Goal: Task Accomplishment & Management: Use online tool/utility

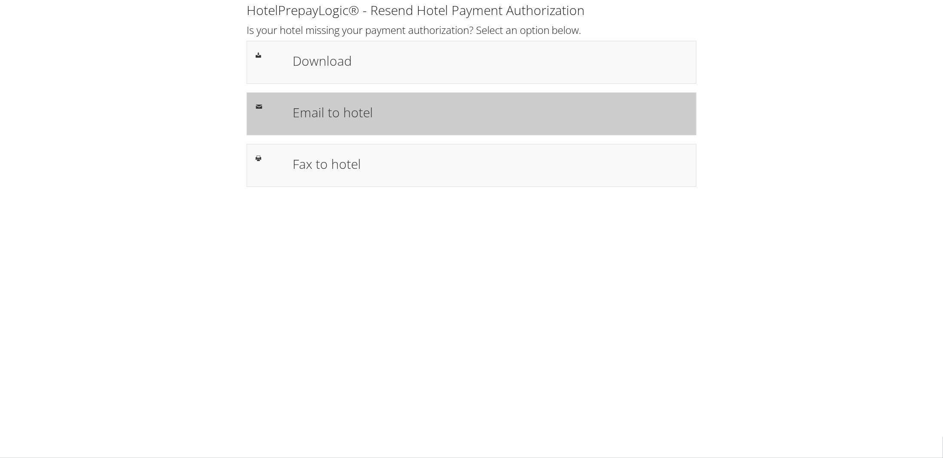
click at [335, 115] on h1 "Email to hotel" at bounding box center [490, 112] width 395 height 19
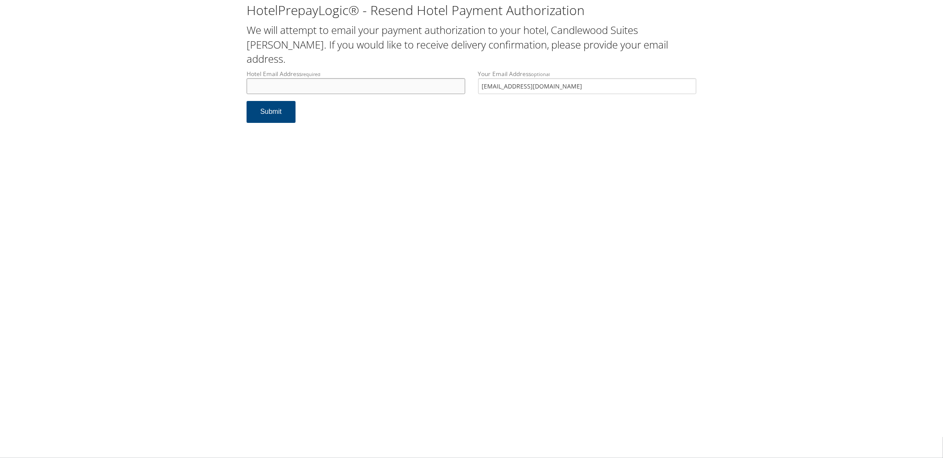
click at [309, 78] on input "Hotel Email Address required" at bounding box center [356, 86] width 219 height 16
drag, startPoint x: 512, startPoint y: 74, endPoint x: 464, endPoint y: 74, distance: 48.1
click at [464, 74] on div "Hotel Email Address required Hotel email address is required Your Email Address…" at bounding box center [471, 85] width 463 height 31
click at [441, 78] on input "Hotel Email Address required" at bounding box center [356, 86] width 219 height 16
type input "frontdesk@enidcandlewood.com"
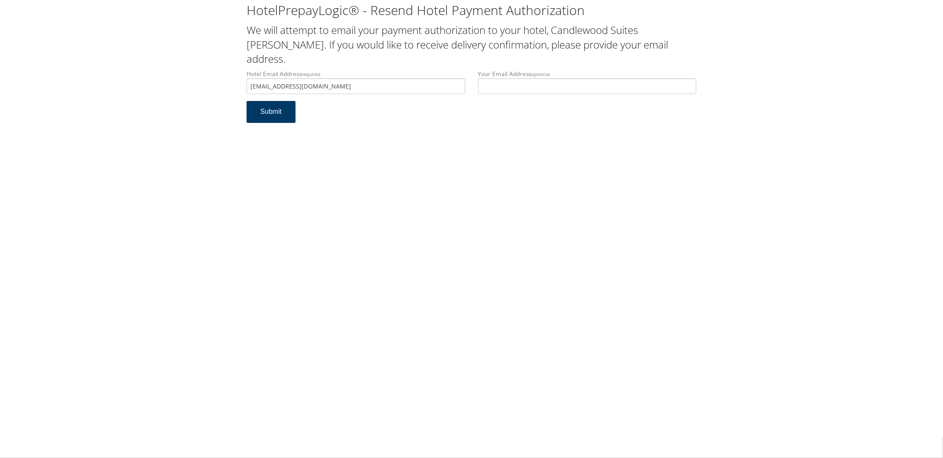
click at [273, 101] on button "Submit" at bounding box center [271, 112] width 49 height 22
